Goal: Transaction & Acquisition: Purchase product/service

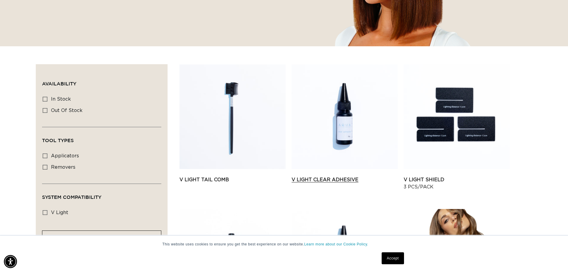
scroll to position [0, 1052]
click at [314, 176] on link "V Light Clear Adhesive" at bounding box center [345, 179] width 106 height 7
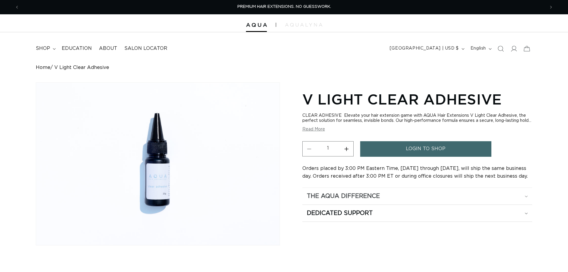
click at [347, 192] on h2 "The Aqua Difference" at bounding box center [343, 196] width 73 height 8
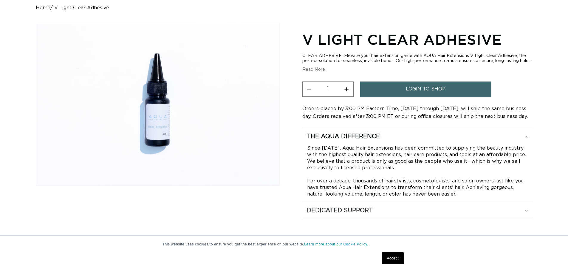
click at [368, 140] on h2 "Dedicated Support" at bounding box center [343, 136] width 73 height 8
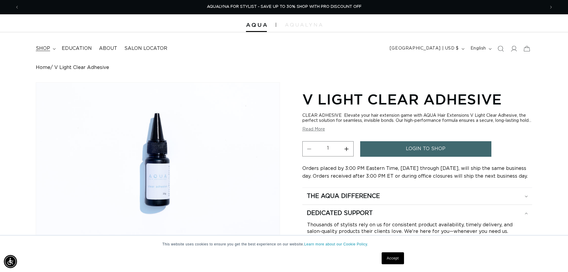
click at [55, 47] on summary "shop" at bounding box center [45, 48] width 26 height 13
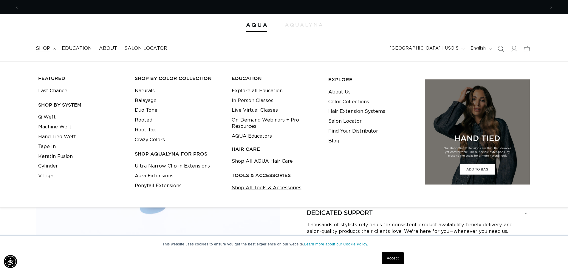
scroll to position [0, 526]
click at [149, 137] on link "Crazy Colors" at bounding box center [150, 140] width 30 height 10
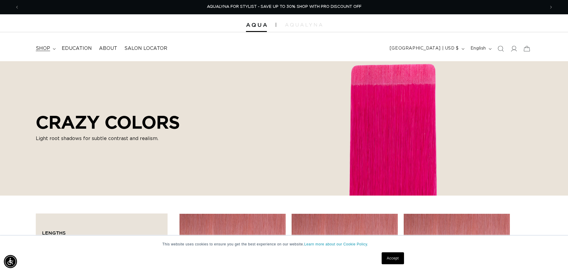
click at [53, 48] on icon at bounding box center [54, 49] width 3 height 2
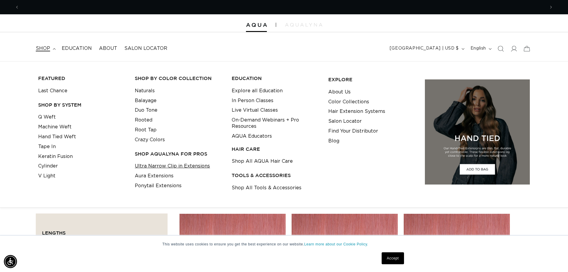
scroll to position [0, 526]
click at [189, 166] on link "Ultra Narrow Clip in Extensions" at bounding box center [172, 166] width 75 height 10
